Goal: Task Accomplishment & Management: Manage account settings

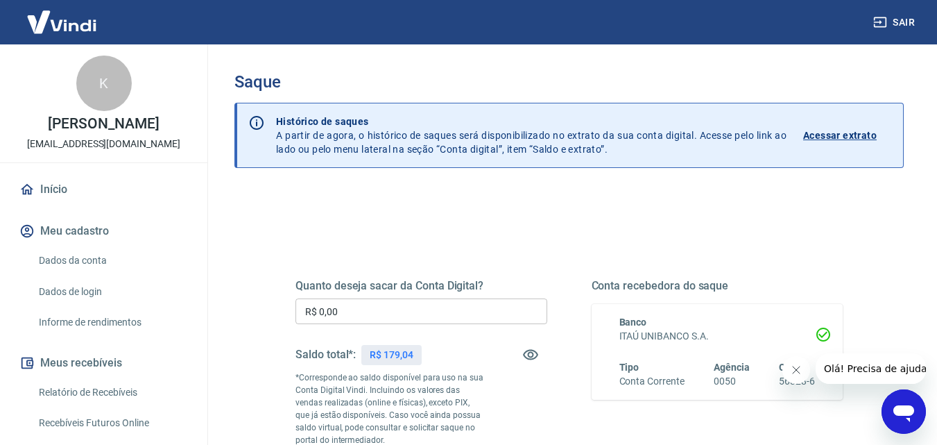
click at [406, 296] on div "Quanto deseja sacar da Conta Digital? R$ 0,00 ​ Saldo total*: R$ 179,04 *Corres…" at bounding box center [421, 378] width 252 height 198
click at [386, 305] on input "R$ 0,00" at bounding box center [421, 311] width 252 height 26
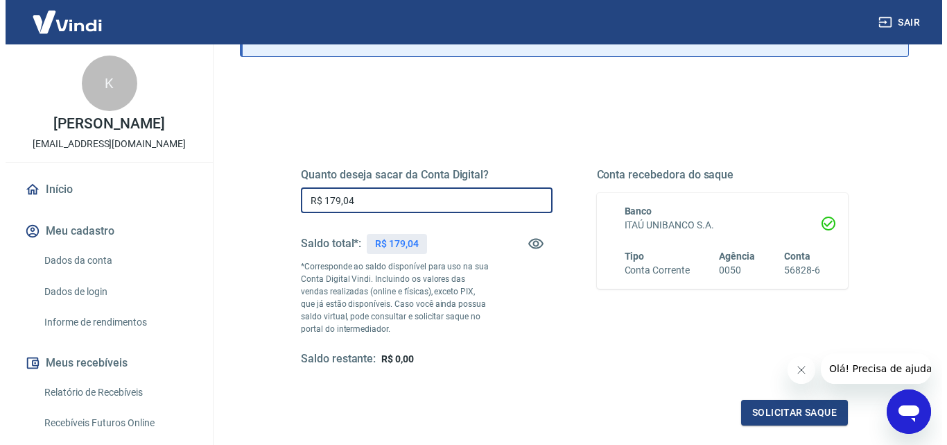
scroll to position [254, 0]
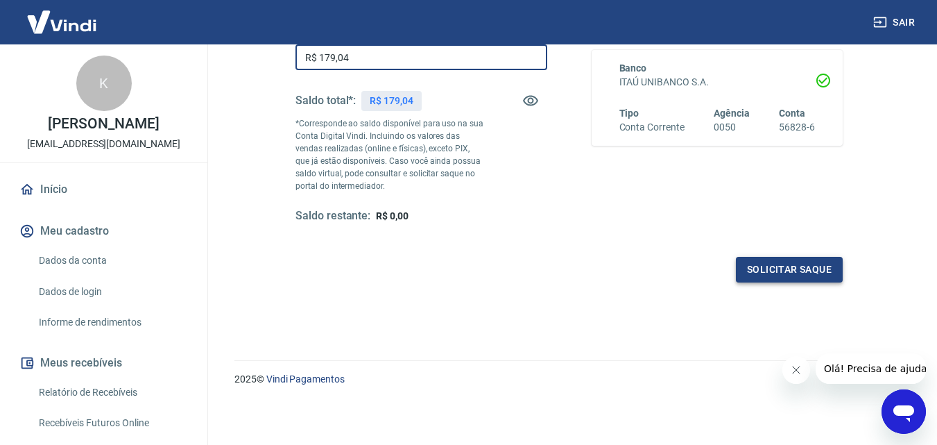
type input "R$ 179,04"
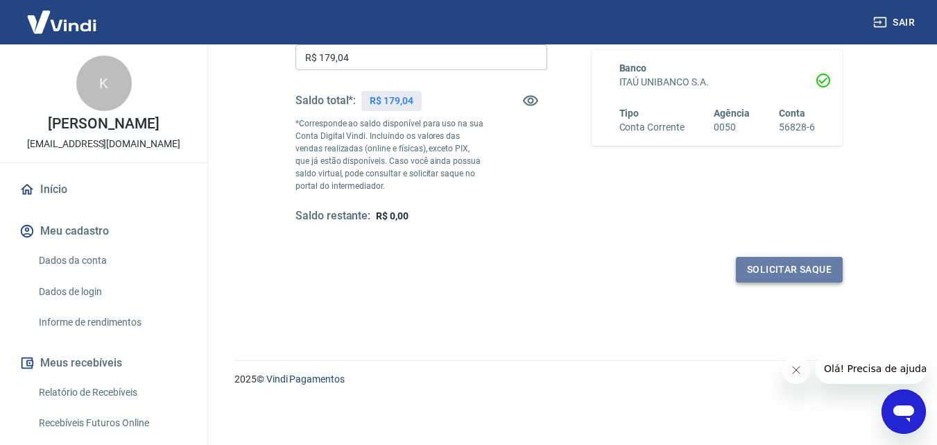
click at [802, 275] on button "Solicitar saque" at bounding box center [789, 270] width 107 height 26
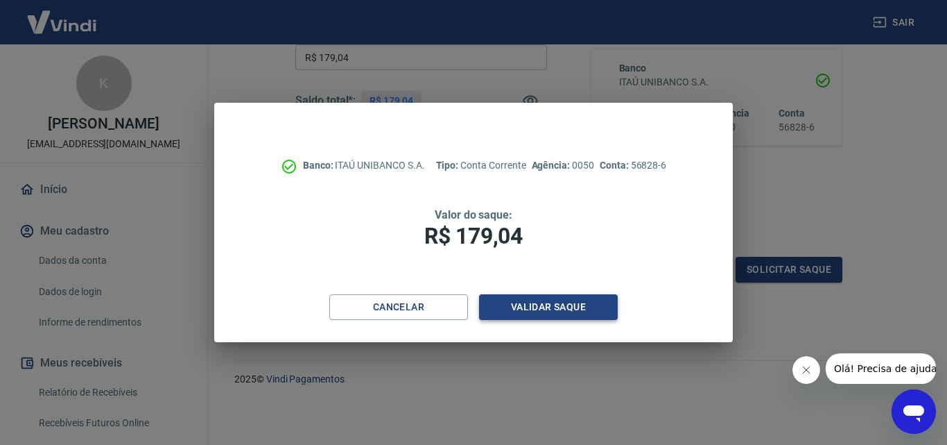
click at [540, 309] on button "Validar saque" at bounding box center [548, 307] width 139 height 26
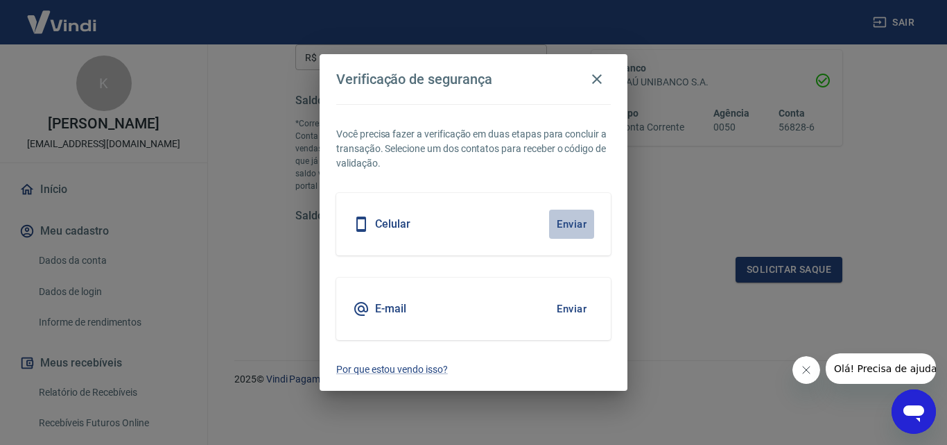
click at [571, 225] on button "Enviar" at bounding box center [571, 223] width 45 height 29
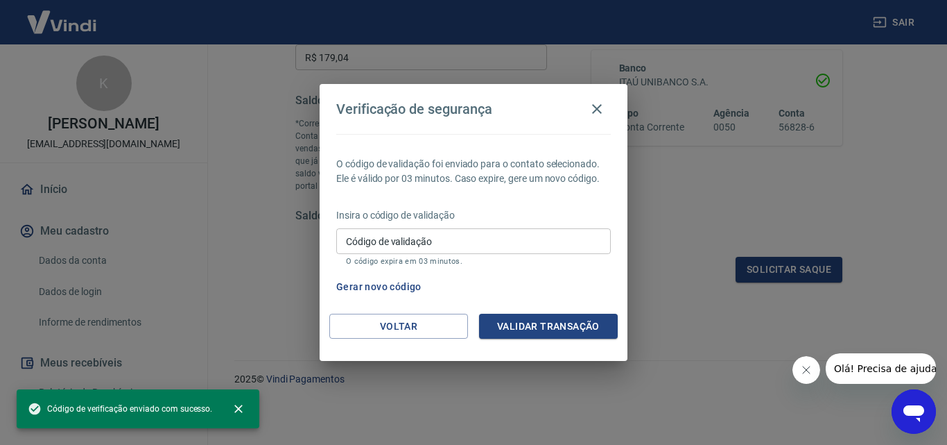
click at [562, 232] on input "Código de validação" at bounding box center [473, 241] width 275 height 26
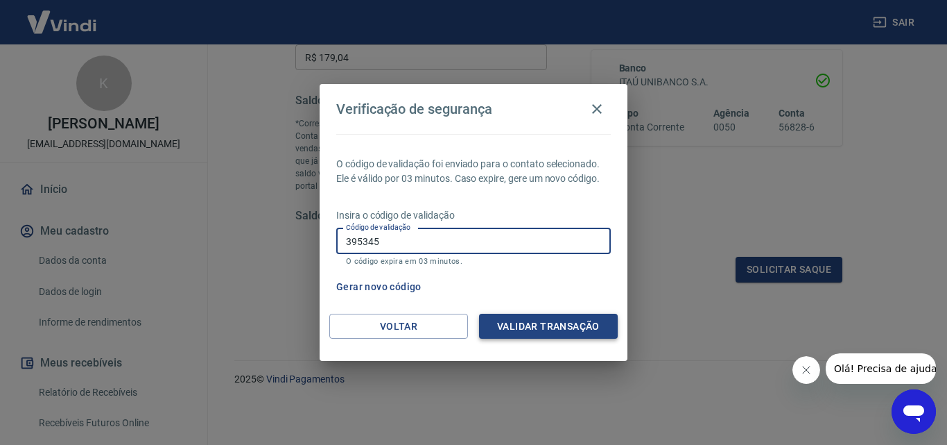
type input "395345"
click at [543, 317] on button "Validar transação" at bounding box center [548, 326] width 139 height 26
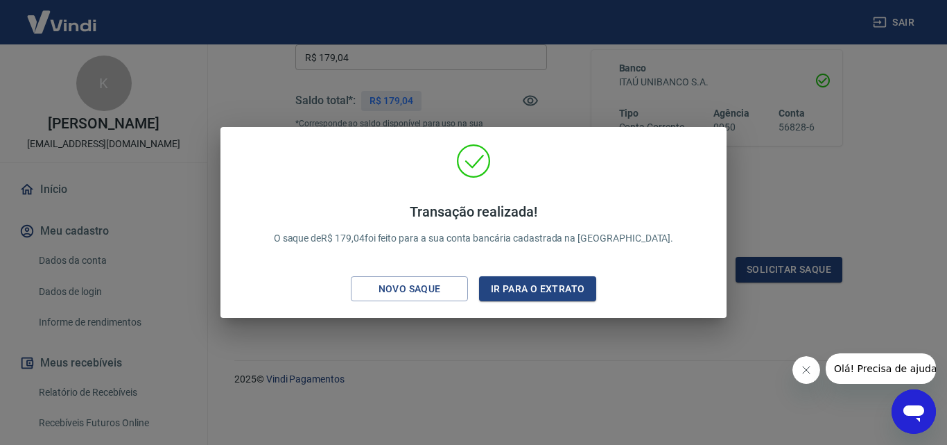
click at [905, 246] on div "Transação realizada! O saque de R$ 179,04 foi feito para a sua conta bancária c…" at bounding box center [473, 222] width 947 height 445
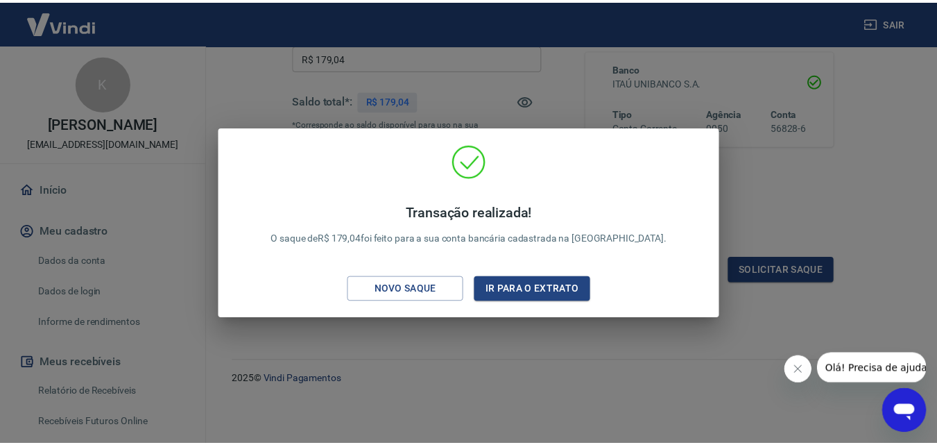
scroll to position [241, 0]
